Goal: Information Seeking & Learning: Learn about a topic

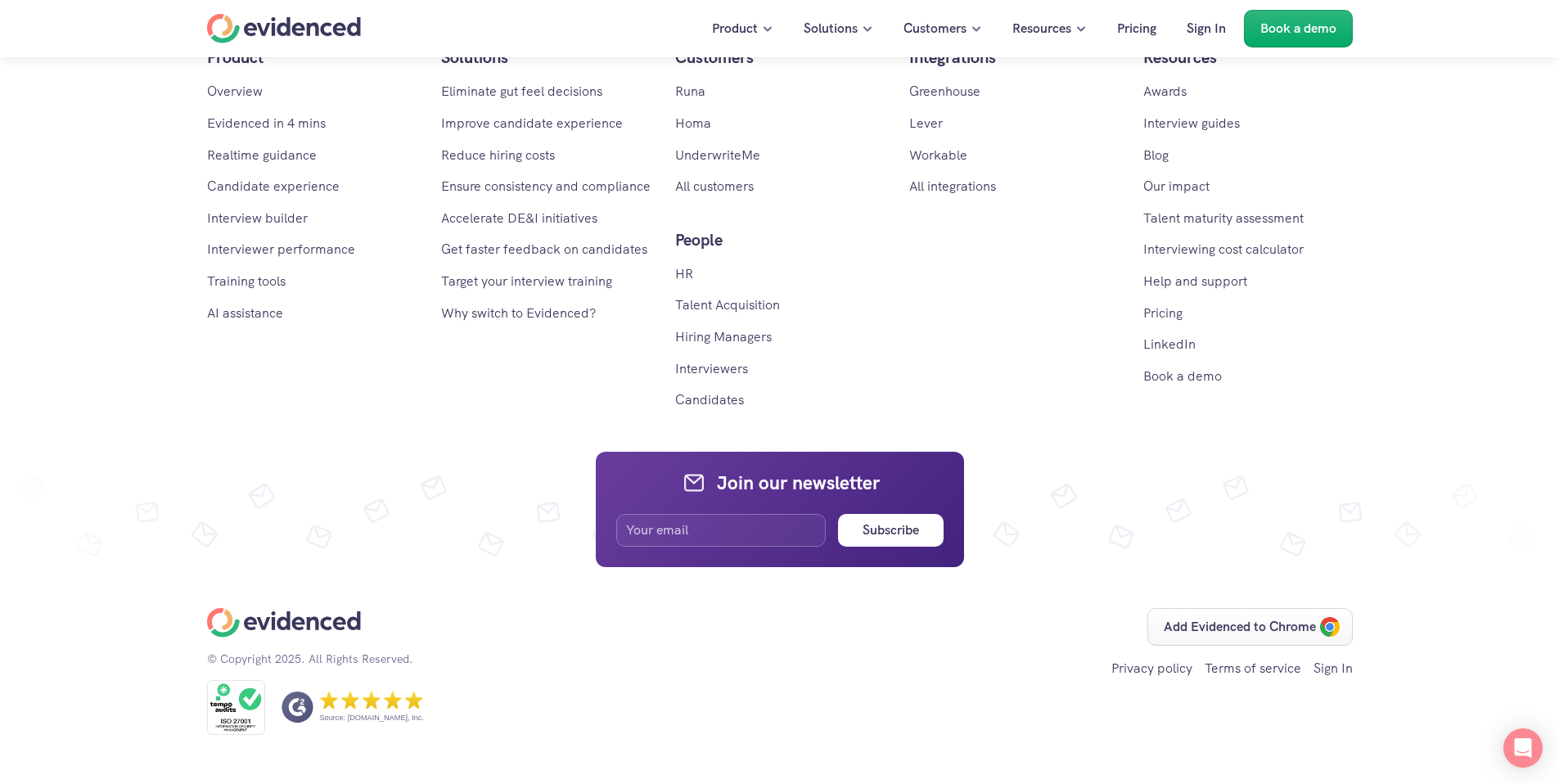
scroll to position [9771, 0]
click at [695, 100] on link "Runa" at bounding box center [690, 91] width 30 height 17
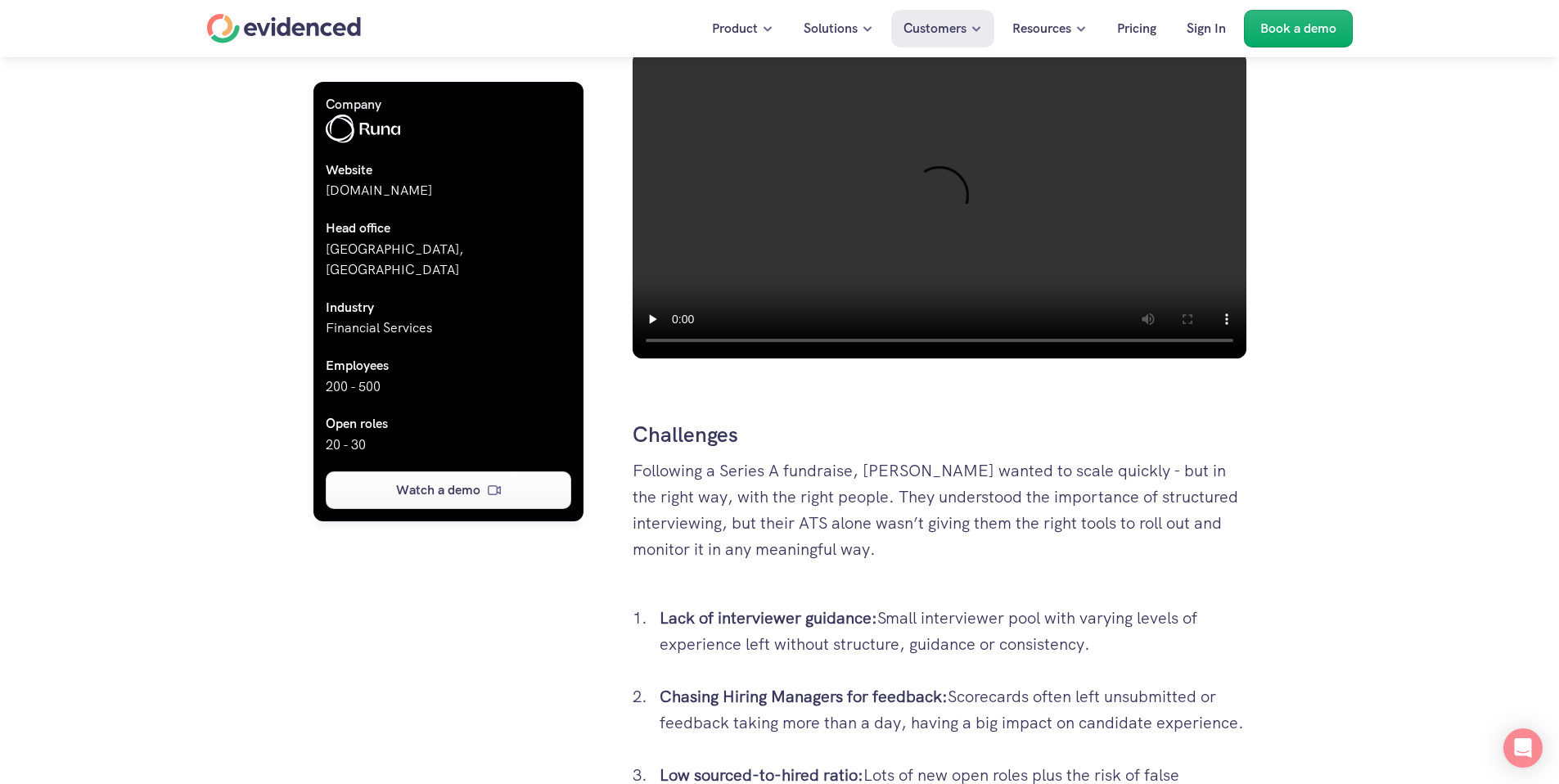
scroll to position [1050, 0]
click at [867, 246] on video at bounding box center [940, 205] width 614 height 307
click at [899, 229] on video at bounding box center [940, 205] width 614 height 307
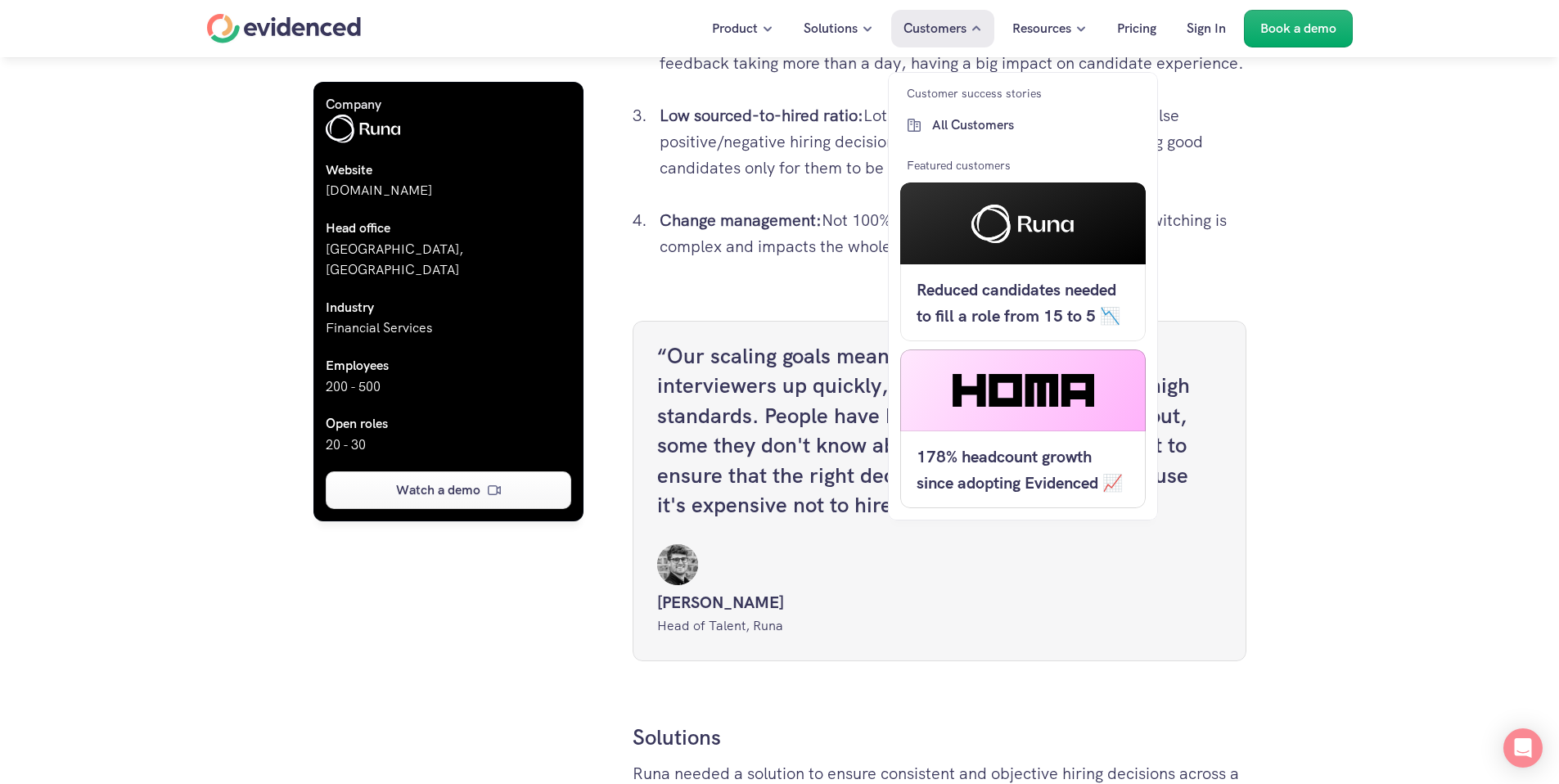
scroll to position [1991, 0]
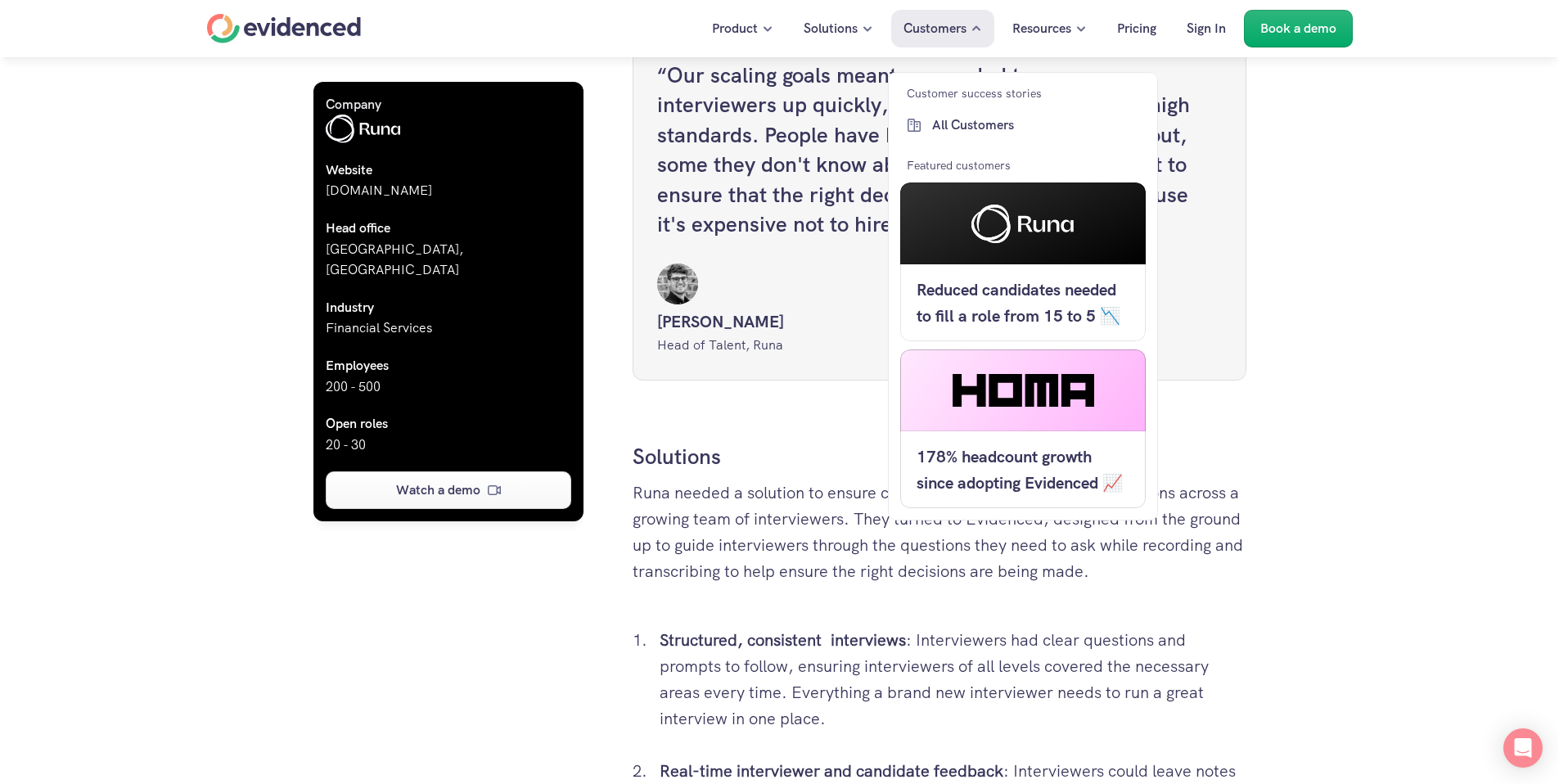
click at [1021, 425] on div at bounding box center [1023, 389] width 246 height 82
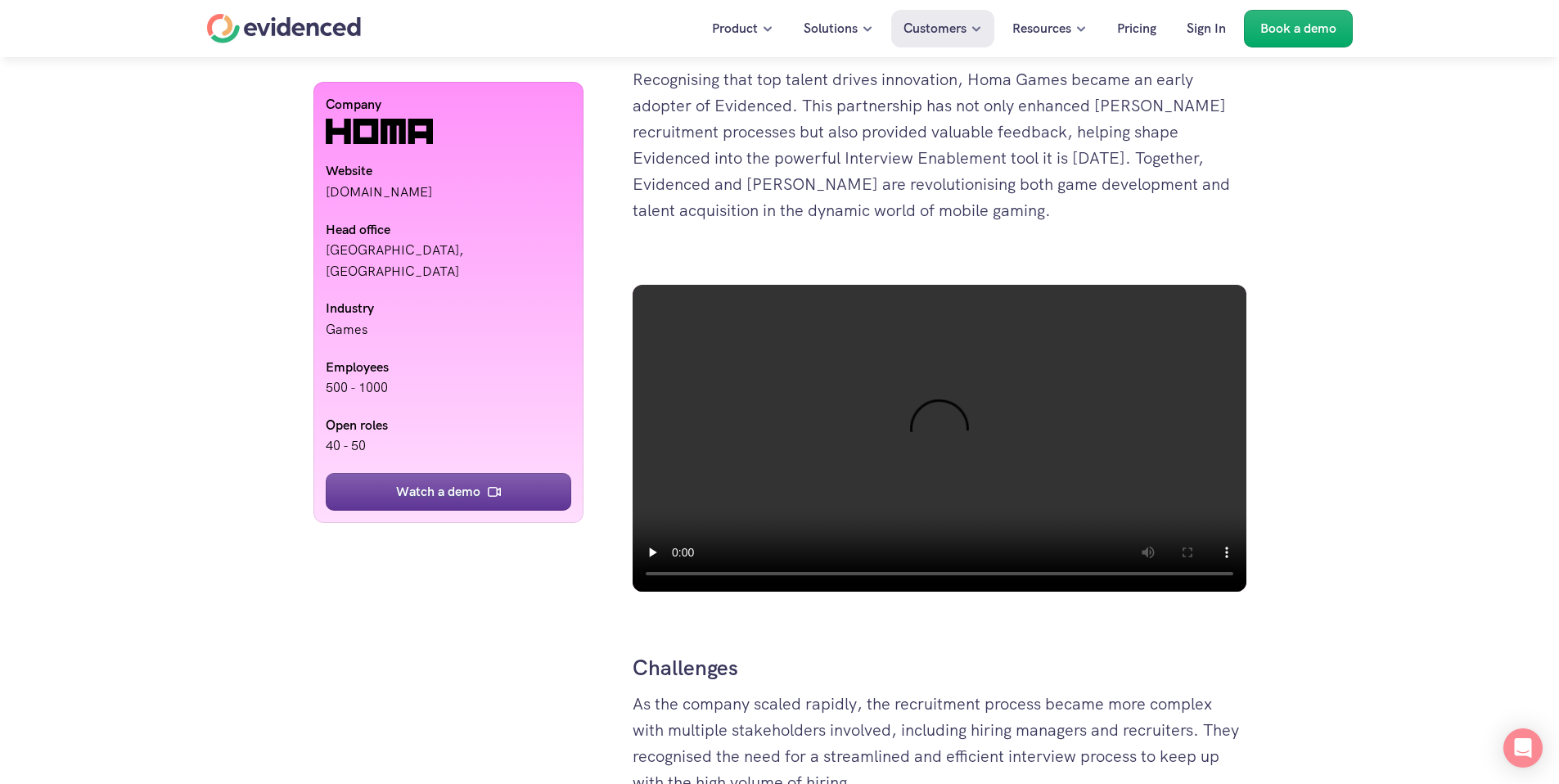
scroll to position [735, 0]
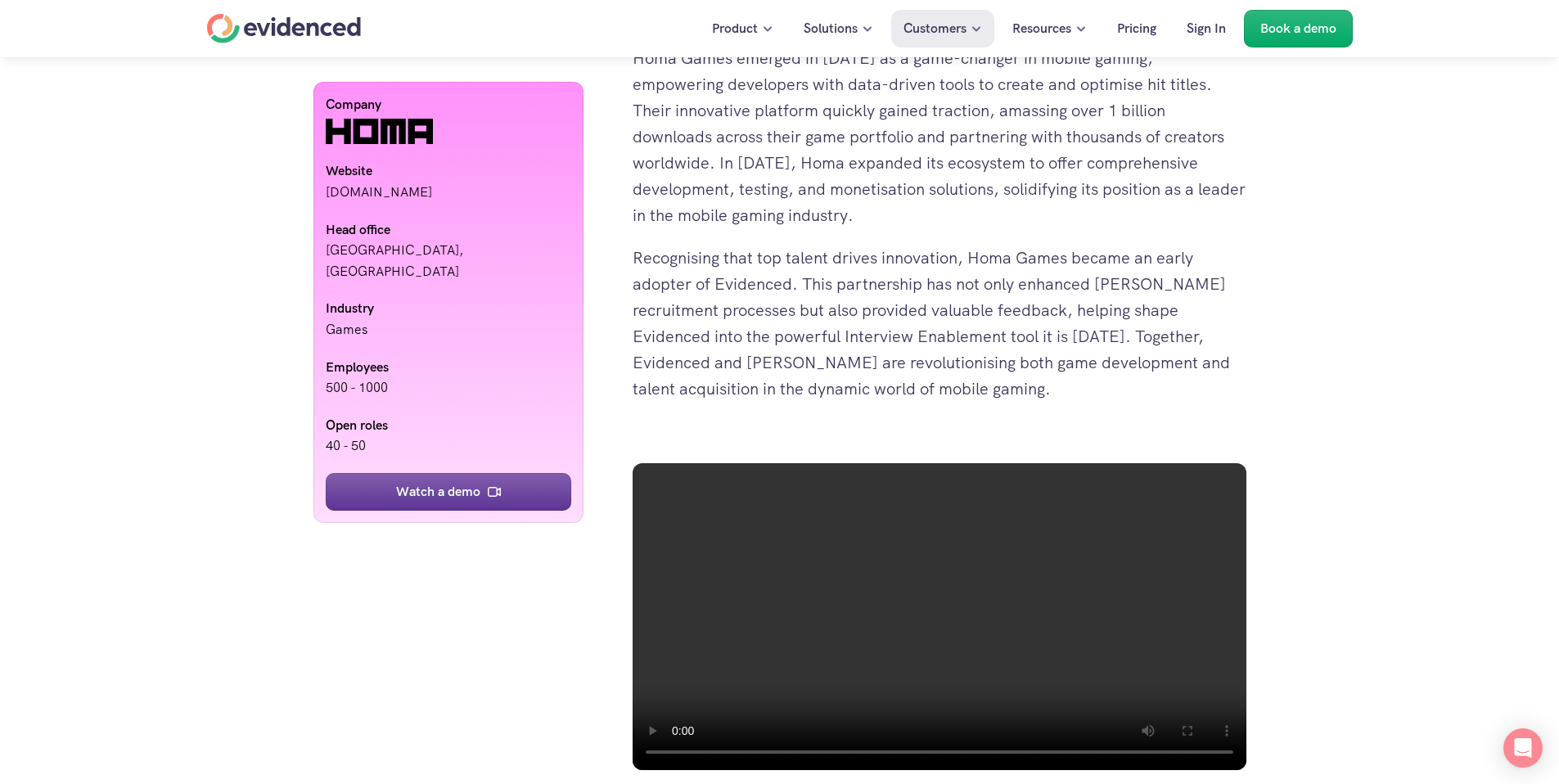
click at [1040, 567] on video at bounding box center [940, 616] width 614 height 307
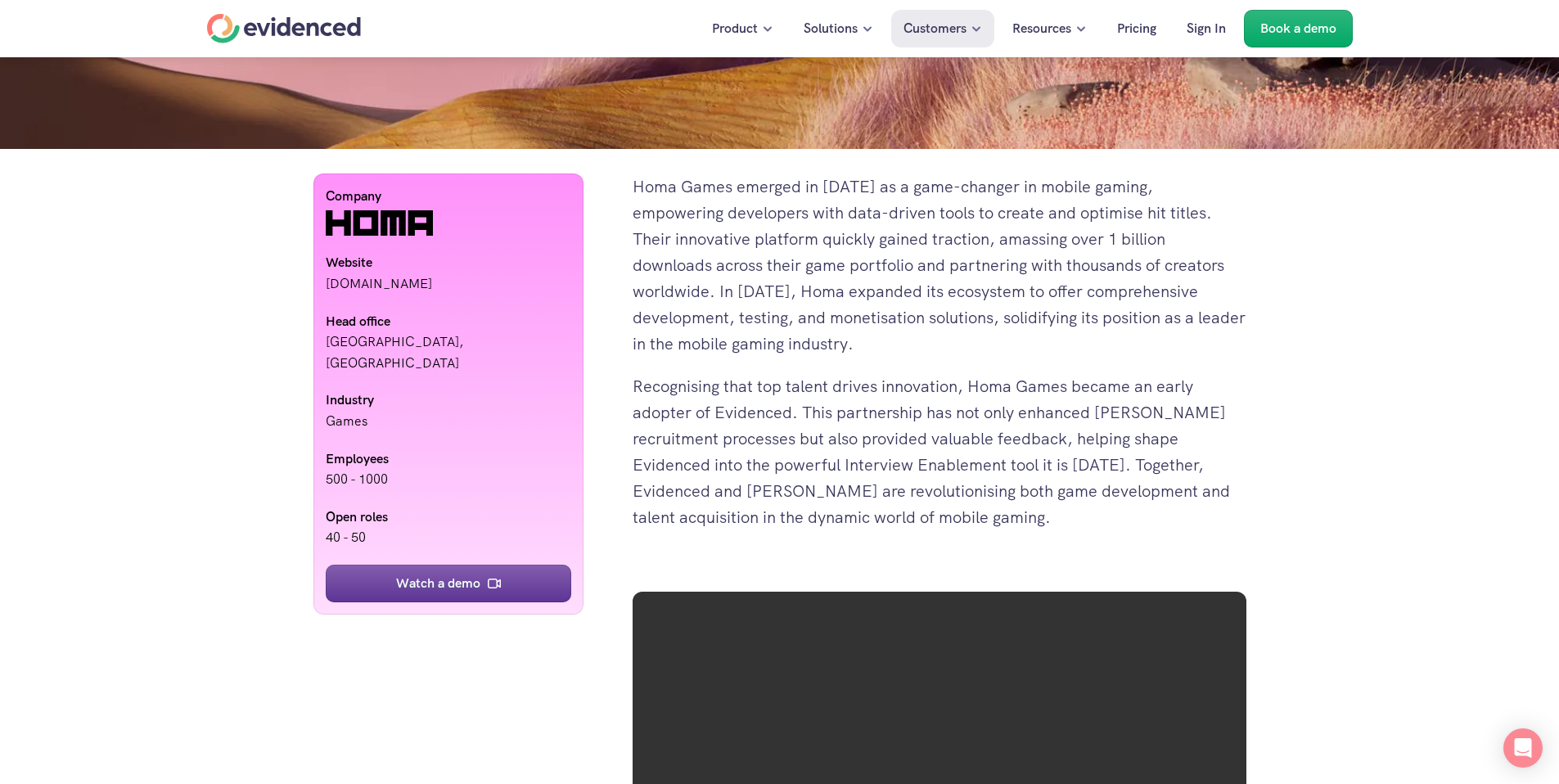
scroll to position [1013, 0]
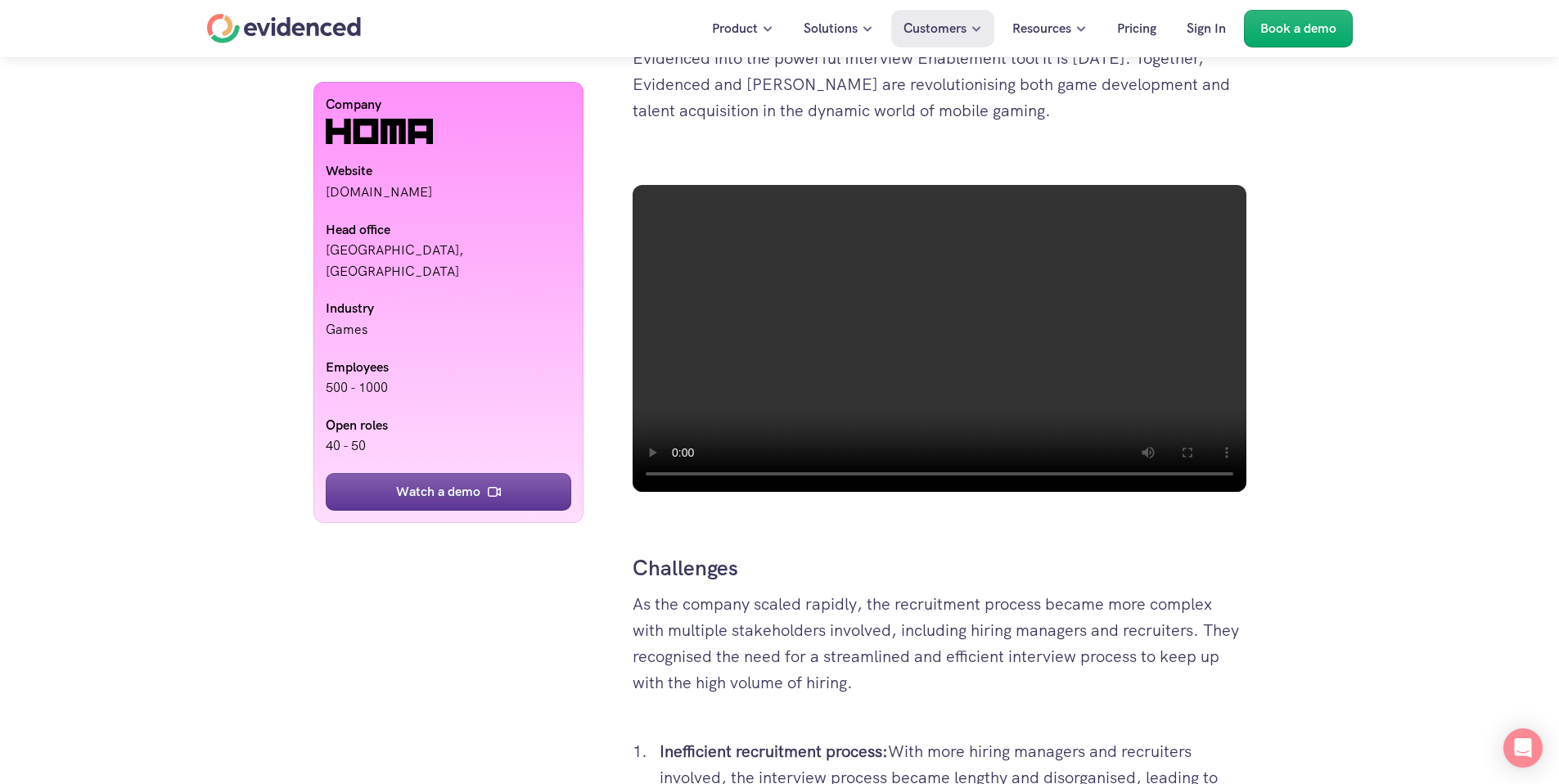
click at [821, 439] on video at bounding box center [940, 338] width 614 height 307
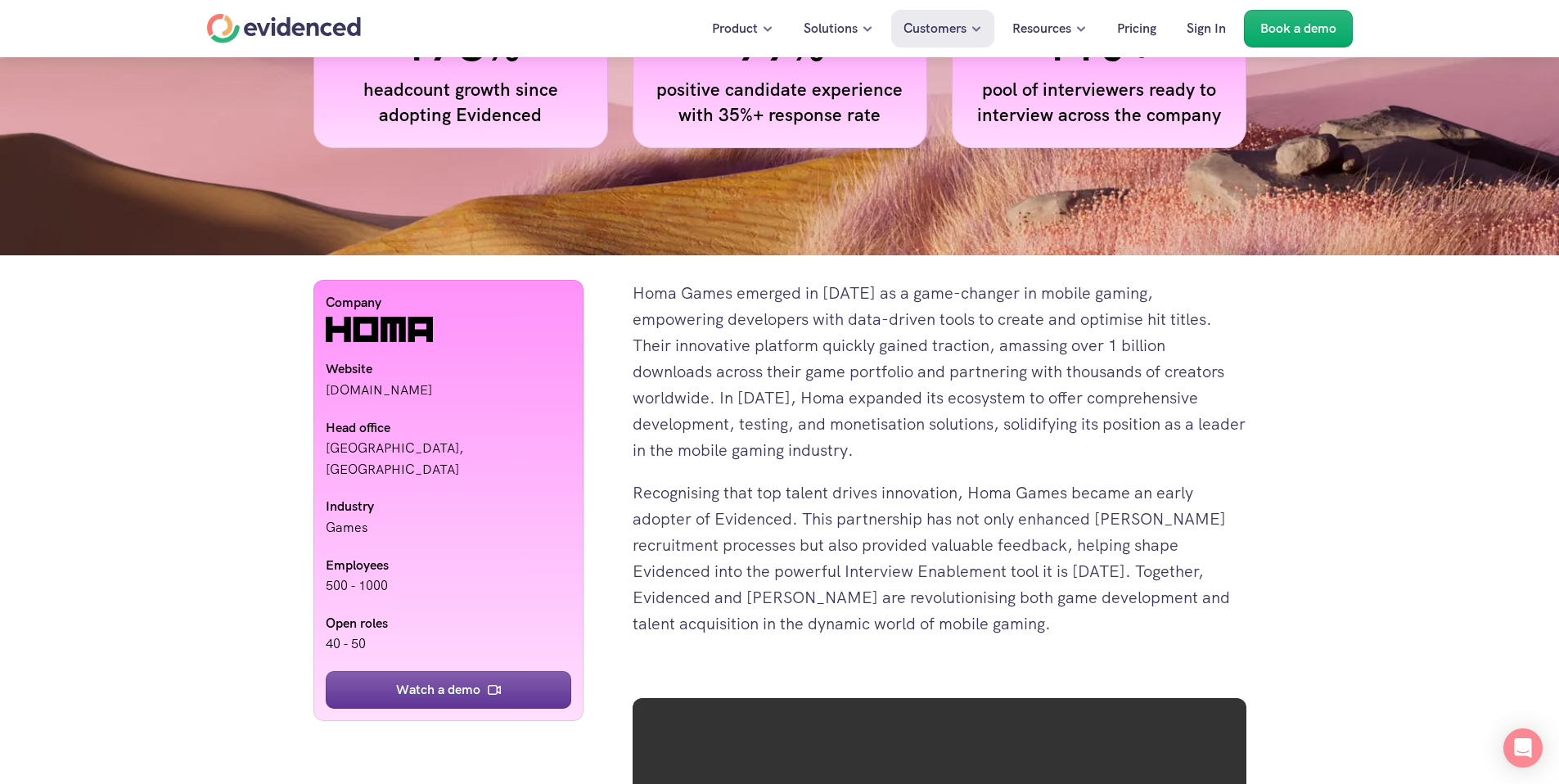
scroll to position [488, 0]
